Goal: Task Accomplishment & Management: Complete application form

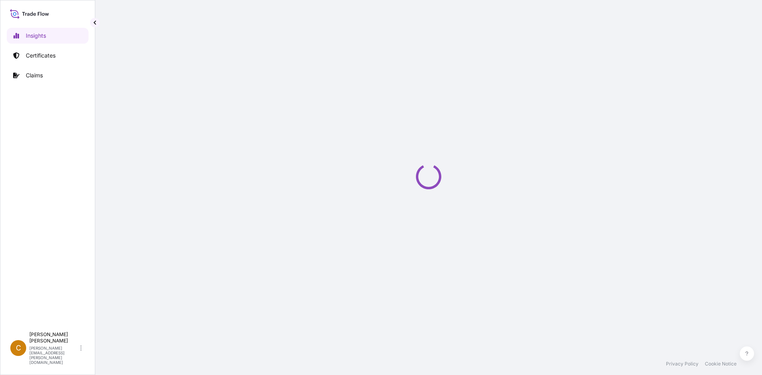
select select "2025"
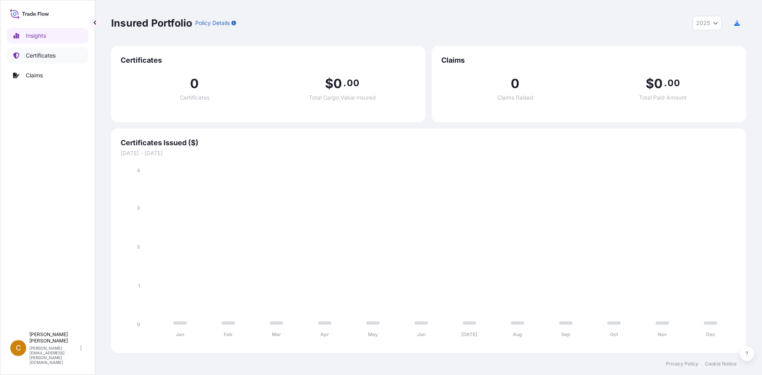
click at [60, 52] on link "Certificates" at bounding box center [48, 56] width 82 height 16
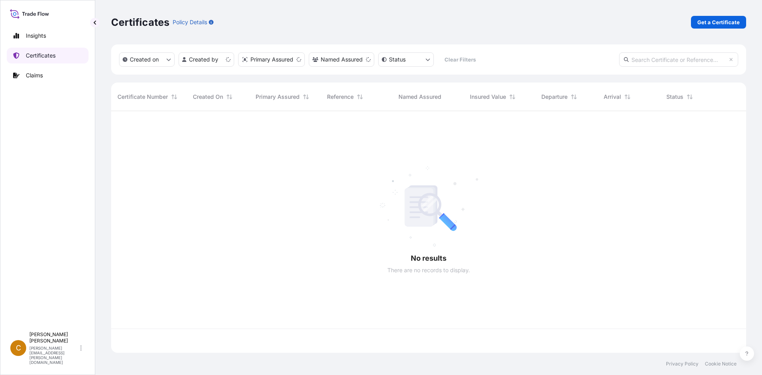
scroll to position [240, 629]
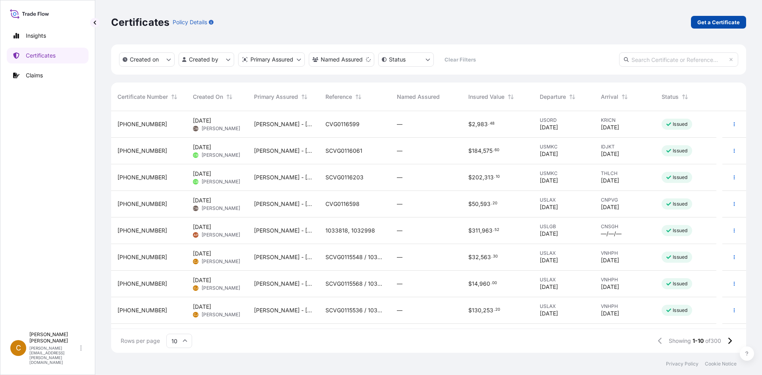
click at [723, 17] on link "Get a Certificate" at bounding box center [718, 22] width 55 height 13
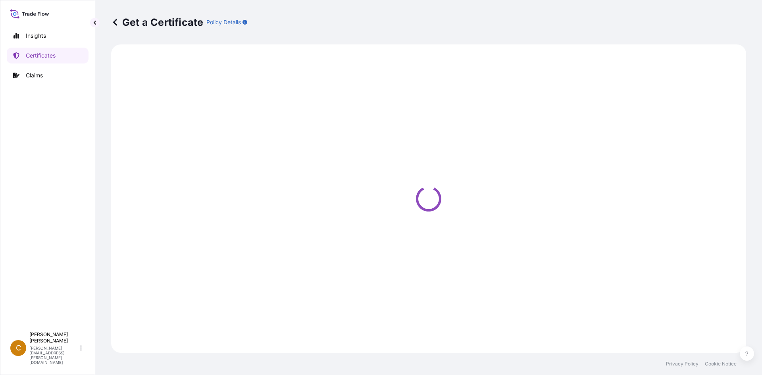
select select "Sea"
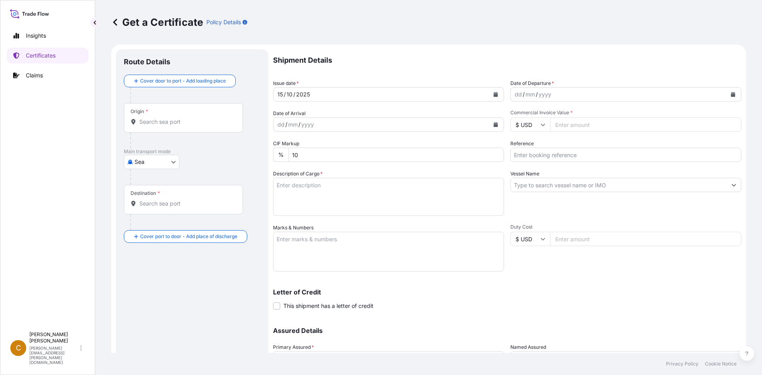
click at [210, 111] on div "Origin *" at bounding box center [183, 117] width 119 height 29
click at [210, 118] on input "Origin *" at bounding box center [186, 122] width 94 height 8
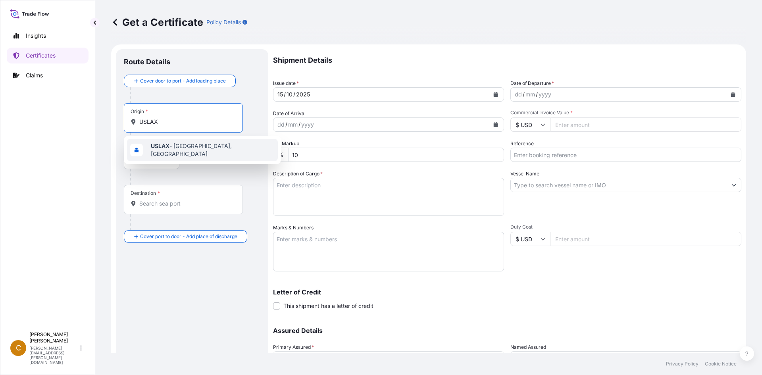
click at [200, 151] on span "USLAX - [GEOGRAPHIC_DATA], [GEOGRAPHIC_DATA]" at bounding box center [213, 150] width 124 height 16
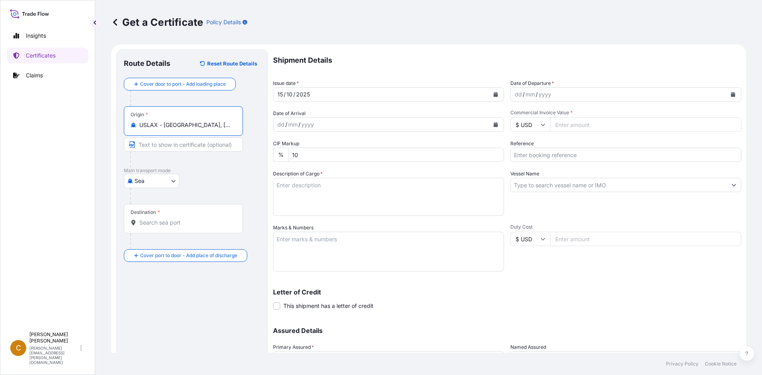
type input "USLAX - [GEOGRAPHIC_DATA], [GEOGRAPHIC_DATA]"
drag, startPoint x: 155, startPoint y: 236, endPoint x: 158, endPoint y: 221, distance: 14.6
click at [156, 230] on div "Destination *" at bounding box center [192, 226] width 137 height 45
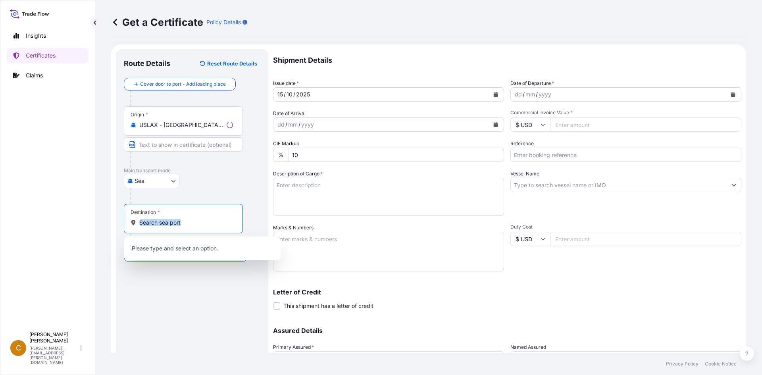
click at [158, 220] on input "Destination *" at bounding box center [186, 223] width 94 height 8
click at [223, 257] on div "VNHPH - Haiphong, [GEOGRAPHIC_DATA]" at bounding box center [202, 249] width 151 height 19
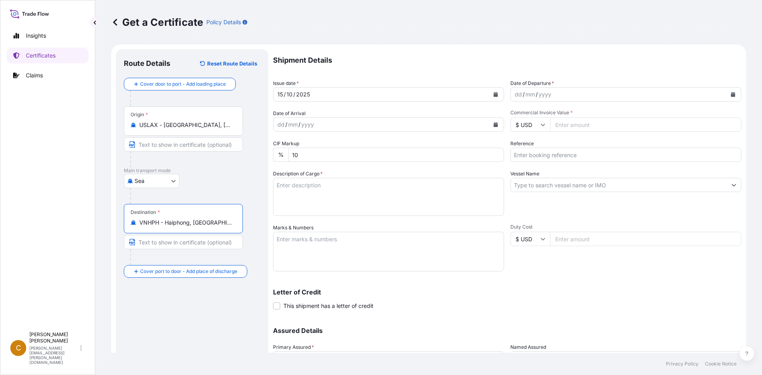
type input "VNHPH - Haiphong, [GEOGRAPHIC_DATA]"
click at [544, 98] on div "yyyy" at bounding box center [545, 95] width 14 height 10
click at [731, 94] on icon "Calendar" at bounding box center [733, 94] width 5 height 5
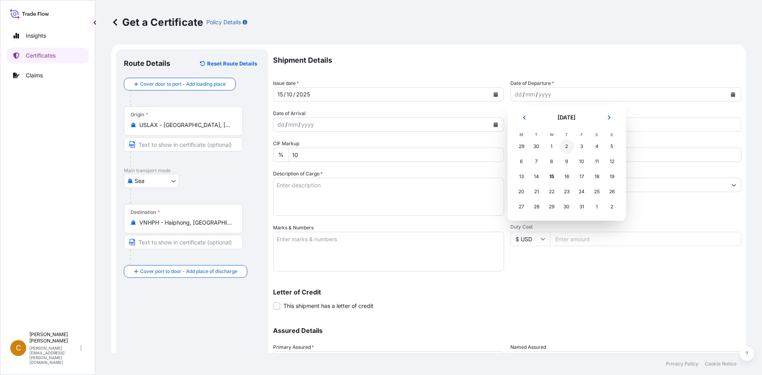
click at [565, 144] on div "2" at bounding box center [567, 146] width 14 height 14
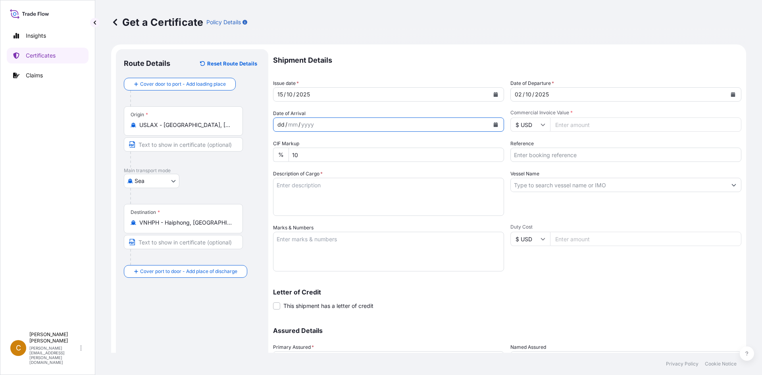
click at [426, 123] on div "dd / mm / yyyy" at bounding box center [381, 124] width 216 height 14
click at [497, 126] on button "Calendar" at bounding box center [495, 124] width 13 height 13
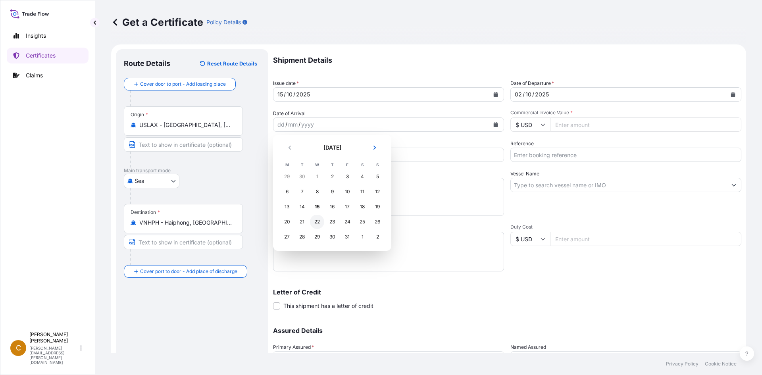
click at [313, 219] on div "22" at bounding box center [317, 222] width 14 height 14
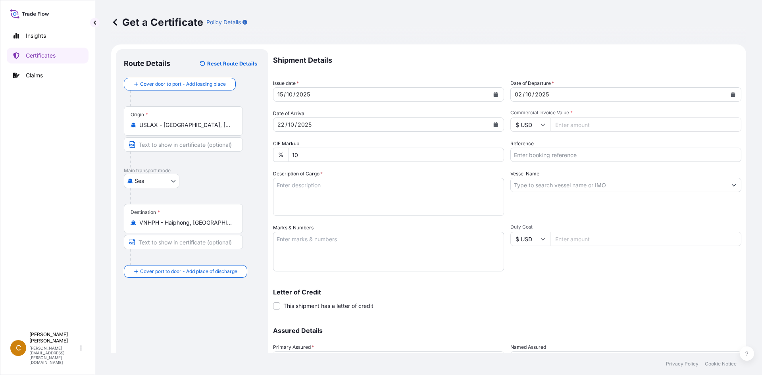
click at [575, 121] on input "Commercial Invoice Value *" at bounding box center [645, 124] width 191 height 14
type input "59206"
click at [566, 150] on input "Reference" at bounding box center [625, 155] width 231 height 14
click at [586, 159] on input "Reference" at bounding box center [625, 155] width 231 height 14
paste input "Nonhazardous natural gum resins."
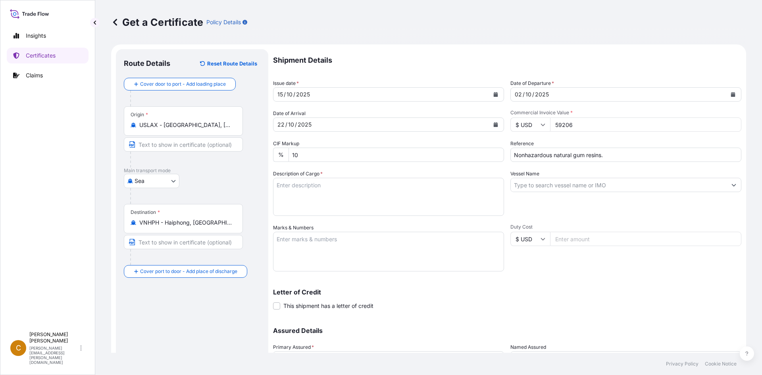
drag, startPoint x: 636, startPoint y: 157, endPoint x: 275, endPoint y: 177, distance: 361.7
click at [280, 179] on div "Shipment Details Issue date * [DATE] Date of Departure * [DATE] Date of Arrival…" at bounding box center [507, 223] width 468 height 348
paste input "SCVG0116153"
click at [607, 152] on input "SCVG0116153 /" at bounding box center [625, 155] width 231 height 14
paste input "1034186,"
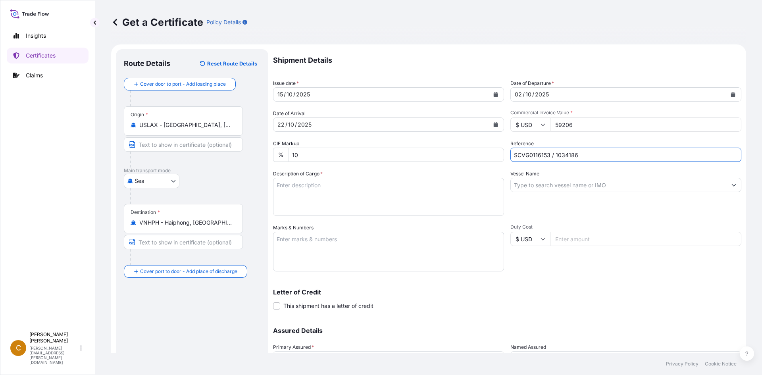
type input "SCVG0116153 / 1034186"
click at [602, 192] on div "Vessel Name" at bounding box center [625, 193] width 231 height 46
click at [605, 185] on input "Vessel Name" at bounding box center [619, 185] width 216 height 14
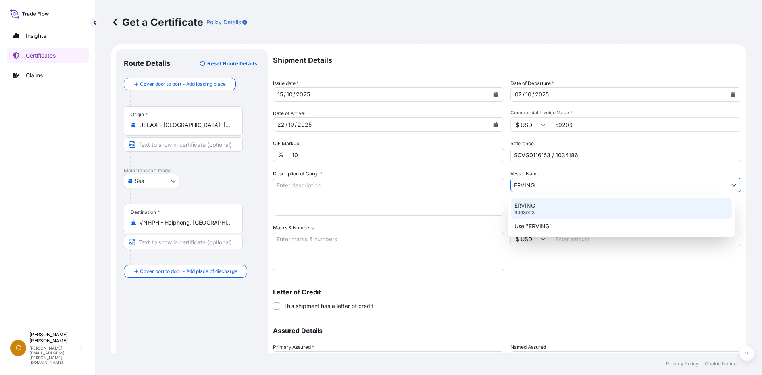
click at [580, 208] on div "ERVING 9463023" at bounding box center [621, 208] width 221 height 21
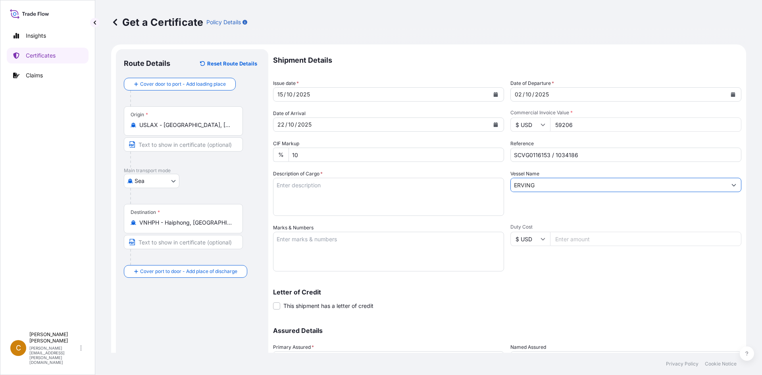
type input "ERVING"
click at [406, 199] on textarea "Description of Cargo *" at bounding box center [388, 197] width 231 height 38
click at [341, 196] on textarea "Description of Cargo *" at bounding box center [388, 197] width 231 height 38
click at [380, 189] on textarea "Description of Cargo *" at bounding box center [388, 197] width 231 height 38
paste textarea "NATURAL POLYMERS KELCOGEL APB,20KG,BAG HS-Code: 39 13 90"
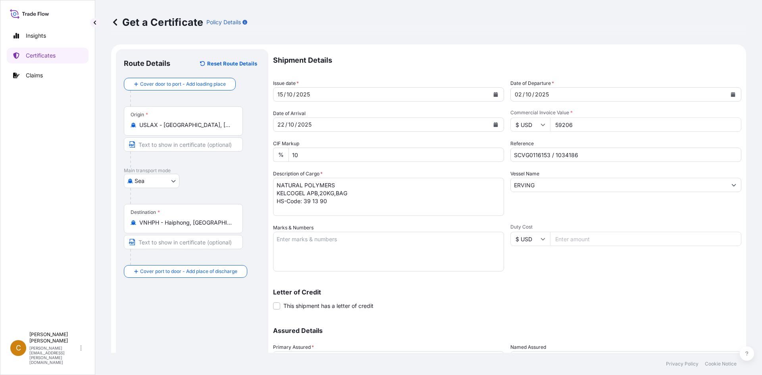
click at [298, 210] on textarea "NATURAL POLYMERS KELCOGEL APB,20KG,BAG HS-Code: 39 13 90" at bounding box center [388, 197] width 231 height 38
paste textarea "70 Bags of net 20KG each on 02 Heat Treated Pallets"
click at [379, 211] on textarea "NATURAL POLYMERS KELCOGEL APB,20KG,BAG HS-Code: 39 13 90 70 Bags of net 20KG ea…" at bounding box center [388, 197] width 231 height 38
click at [358, 209] on textarea "NATURAL POLYMERS KELCOGEL APB,20KG,BAG HS-Code: 39 13 90 70 Bags of net 20KG ea…" at bounding box center [388, 197] width 231 height 38
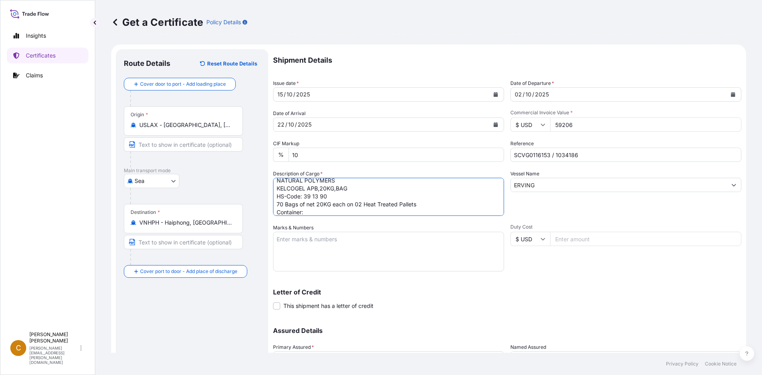
paste textarea "GESU6696816"
click at [391, 213] on textarea "NATURAL POLYMERS KELCOGEL APB,20KG,BAG HS-Code: 39 13 90 70 Bags of net 20KG ea…" at bounding box center [388, 197] width 231 height 38
paste textarea "100988"
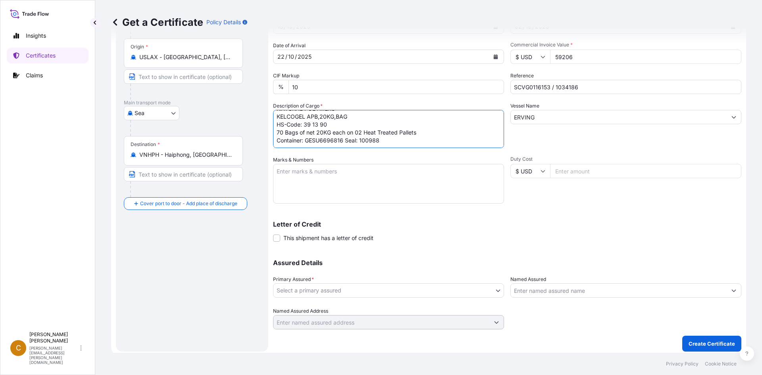
scroll to position [71, 0]
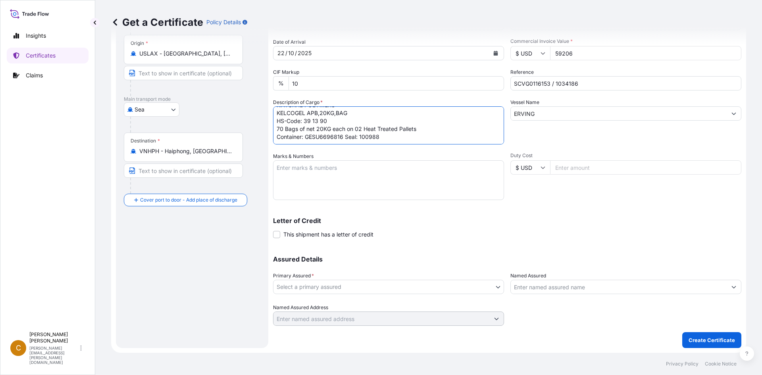
type textarea "NATURAL POLYMERS KELCOGEL APB,20KG,BAG HS-Code: 39 13 90 70 Bags of net 20KG ea…"
click at [356, 285] on body "Insights Certificates Claims C Clayton James [EMAIL_ADDRESS][PERSON_NAME][DOMAI…" at bounding box center [381, 187] width 762 height 375
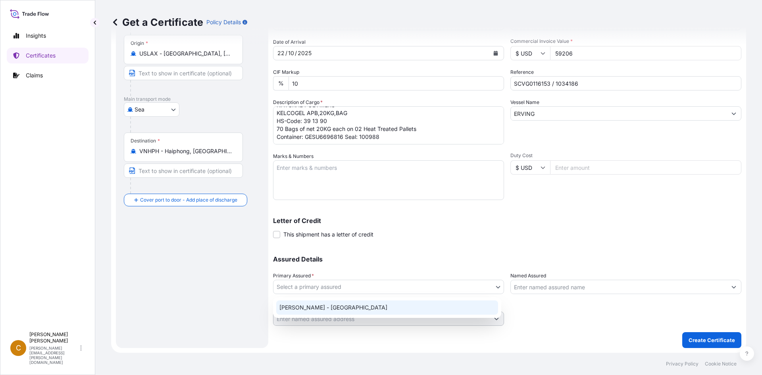
click at [346, 310] on div "[PERSON_NAME] - [GEOGRAPHIC_DATA]" at bounding box center [387, 307] width 222 height 14
select select "31650"
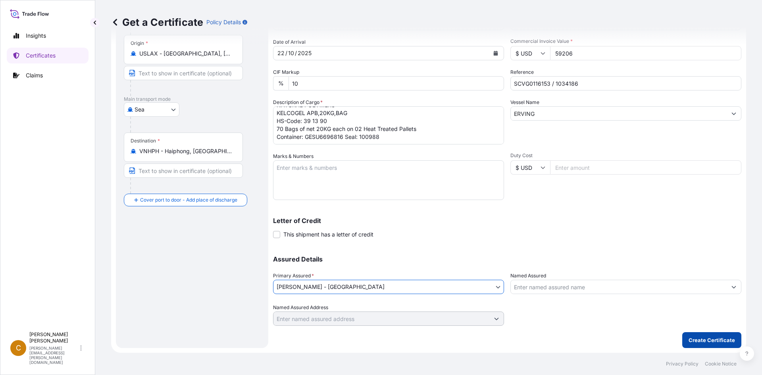
click at [733, 337] on button "Create Certificate" at bounding box center [711, 340] width 59 height 16
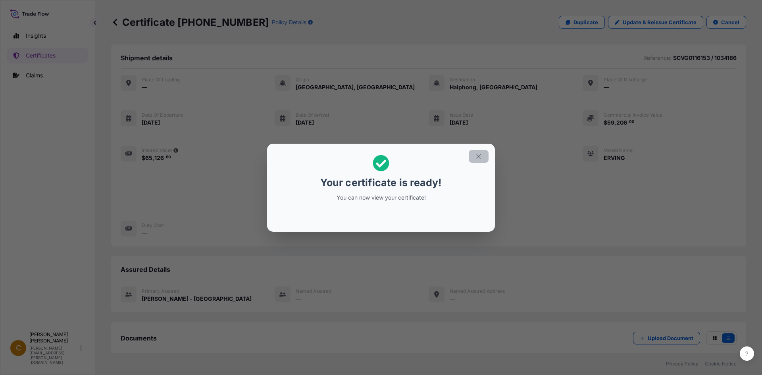
click at [483, 160] on button "button" at bounding box center [479, 156] width 20 height 13
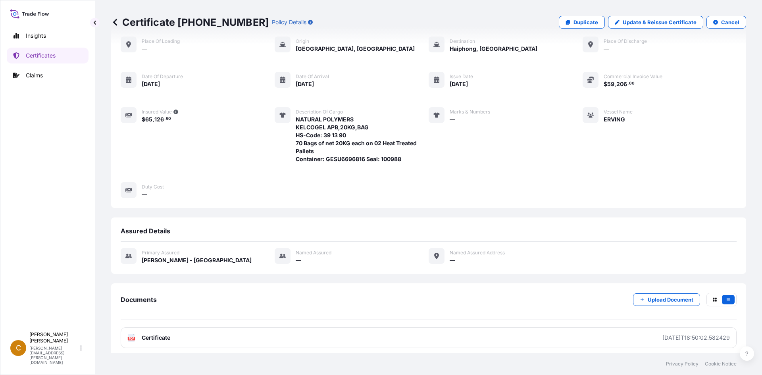
scroll to position [93, 0]
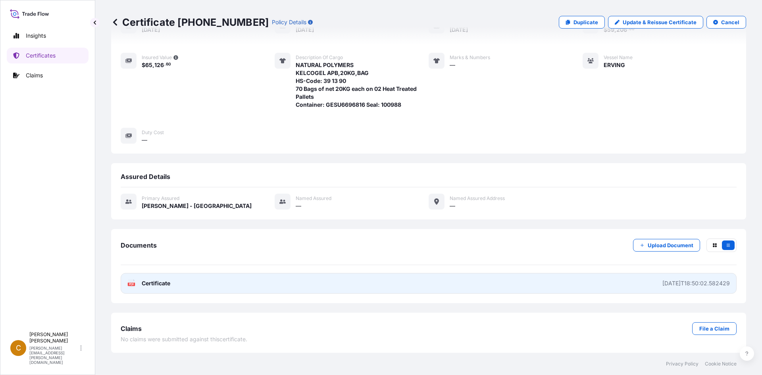
click at [152, 287] on link "PDF Certificate [DATE]T18:50:02.582429" at bounding box center [429, 283] width 616 height 21
